Goal: Navigation & Orientation: Find specific page/section

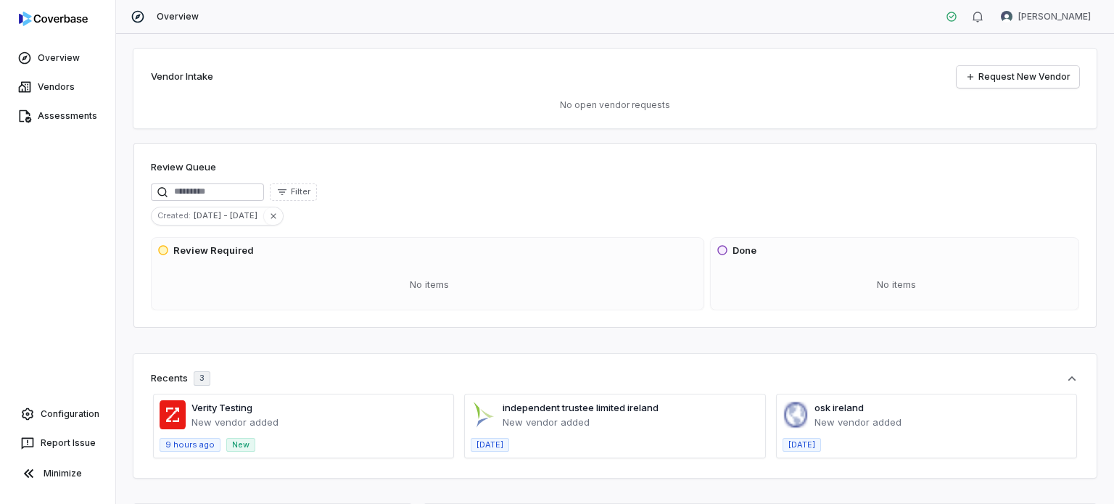
scroll to position [37, 0]
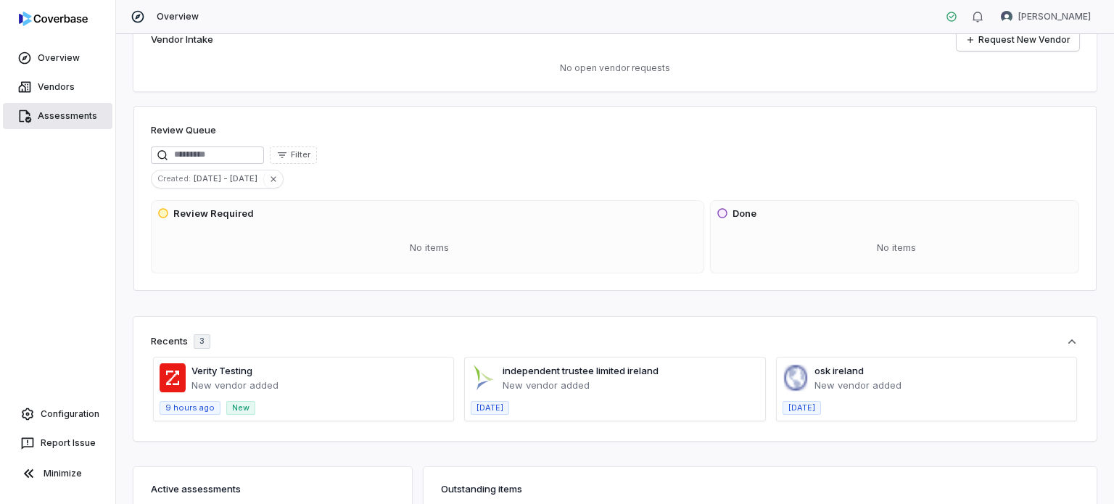
click at [62, 117] on link "Assessments" at bounding box center [58, 116] width 110 height 26
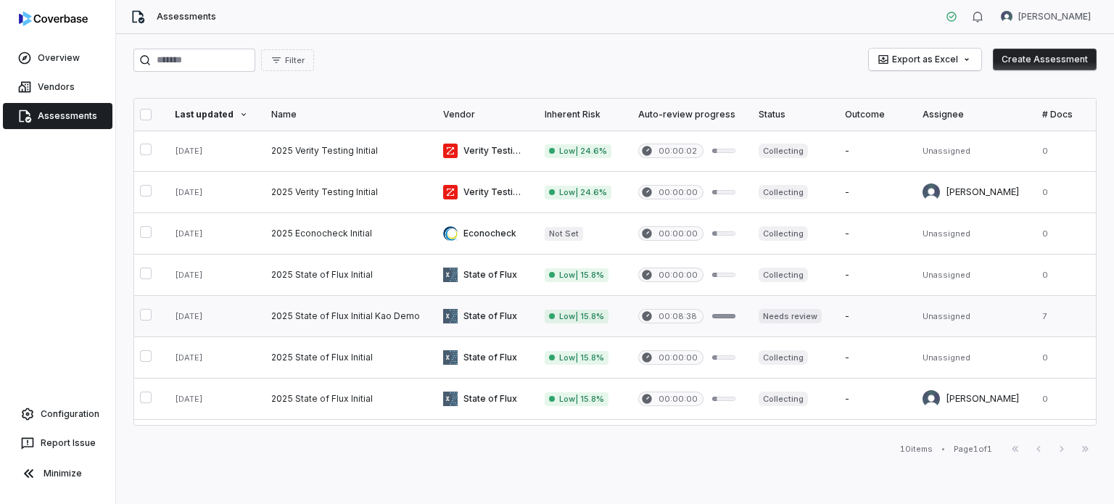
scroll to position [0, 1]
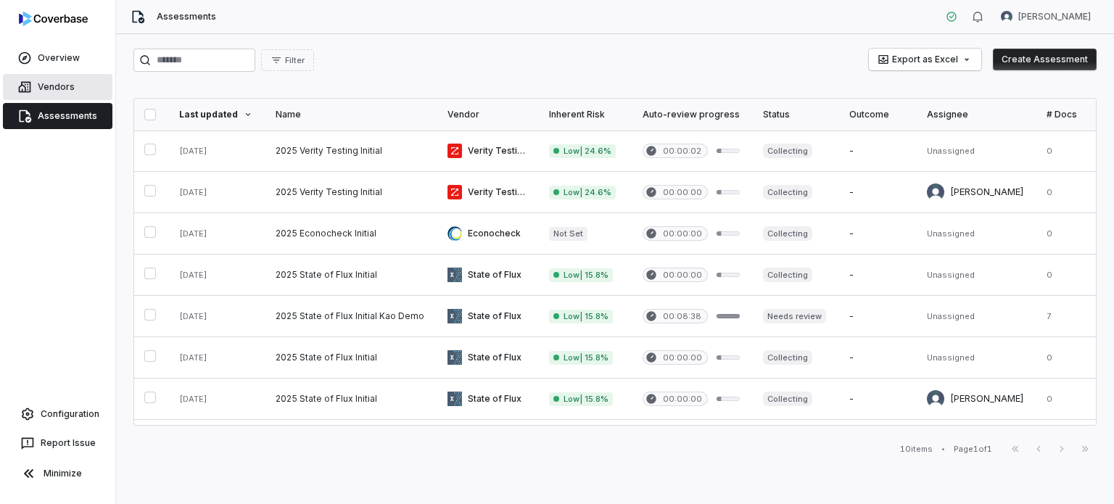
click at [58, 84] on link "Vendors" at bounding box center [58, 87] width 110 height 26
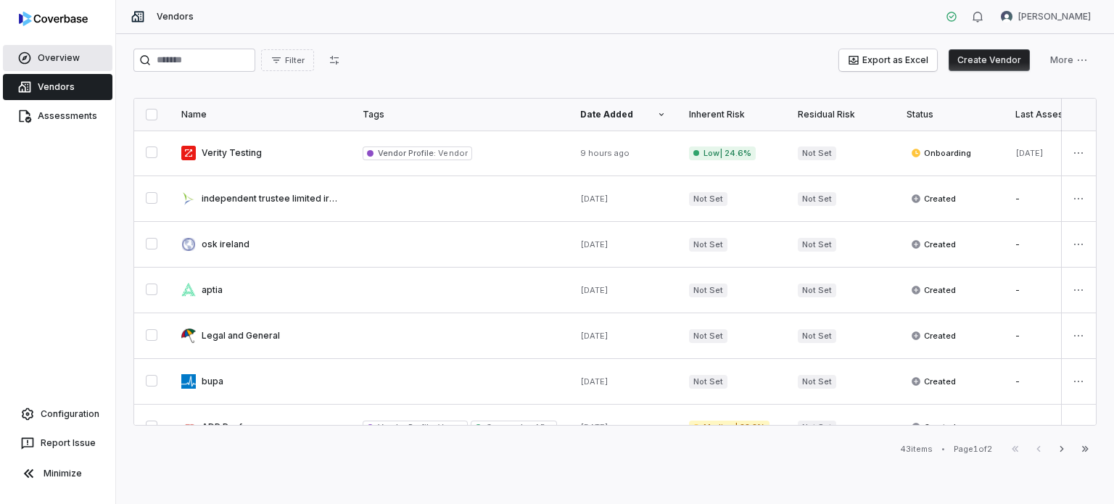
click at [73, 65] on link "Overview" at bounding box center [58, 58] width 110 height 26
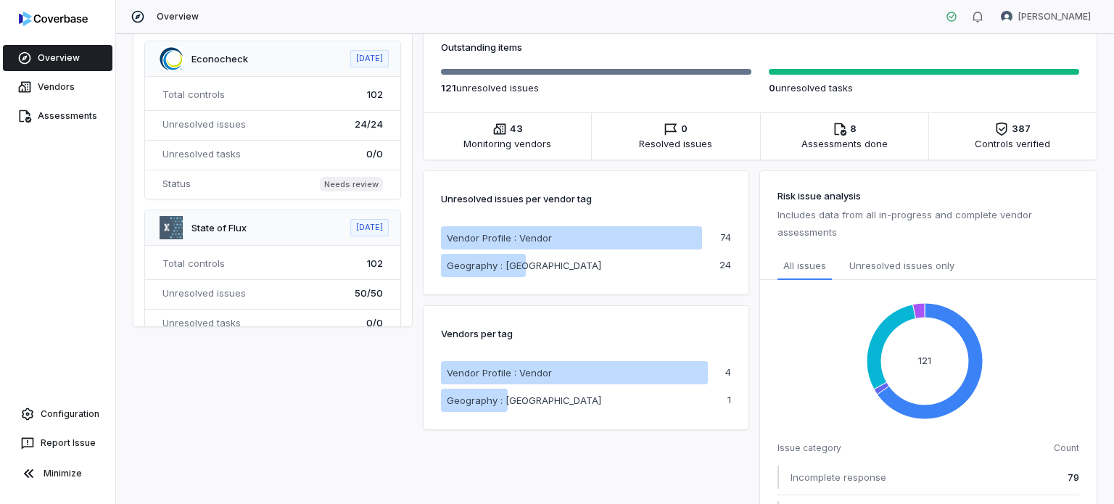
scroll to position [28, 0]
